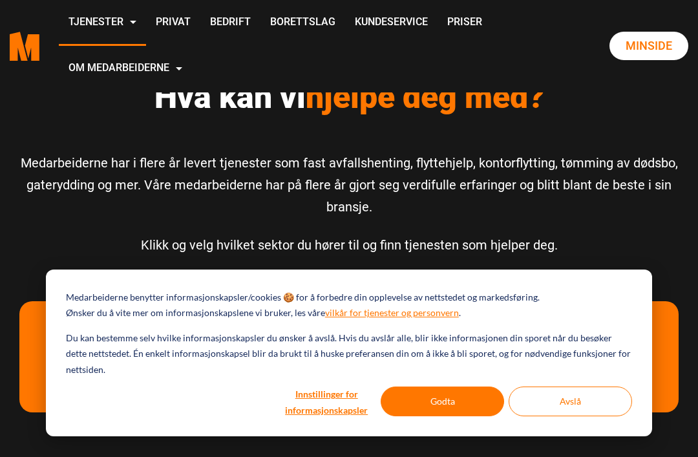
click at [200, 32] on link "Privat" at bounding box center [173, 23] width 54 height 46
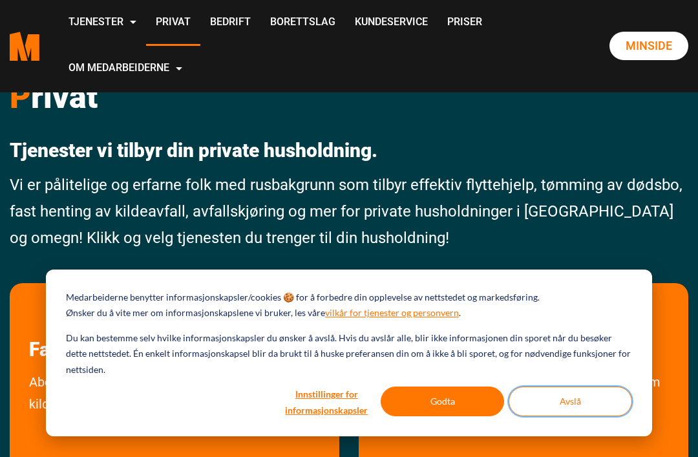
click at [589, 408] on button "Avslå" at bounding box center [570, 401] width 123 height 30
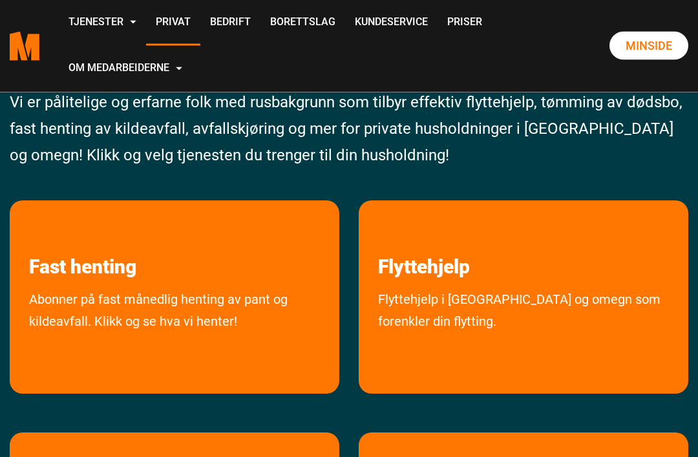
scroll to position [63, 0]
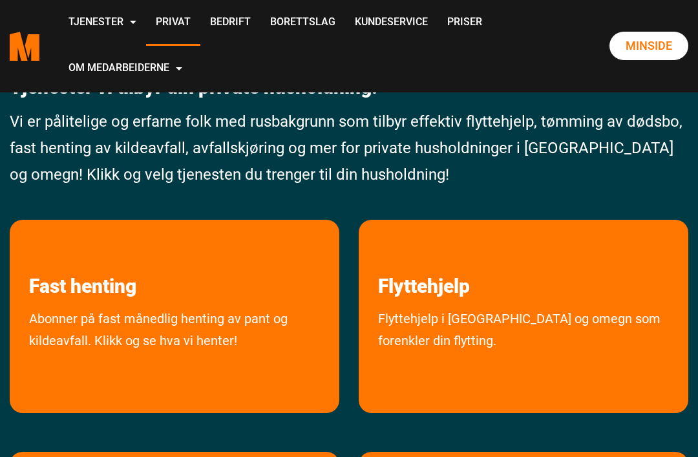
click at [620, 317] on link "Flyttehjelp i Oslo og omegn som forenkler din flytting." at bounding box center [524, 357] width 330 height 99
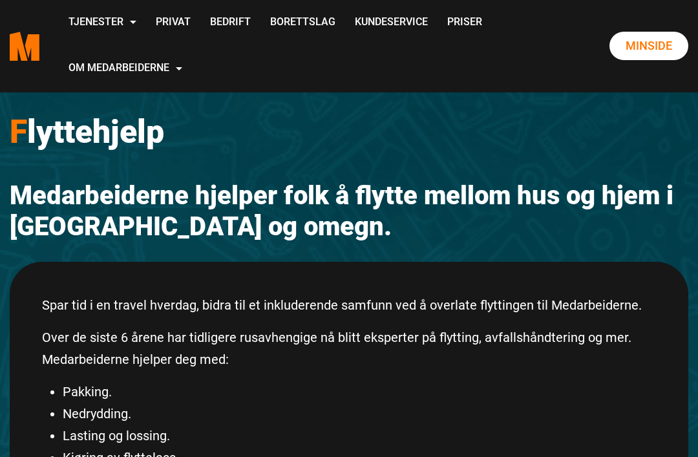
click at [0, 0] on link "Avfallskjøring" at bounding box center [0, 0] width 0 height 0
